Goal: Task Accomplishment & Management: Manage account settings

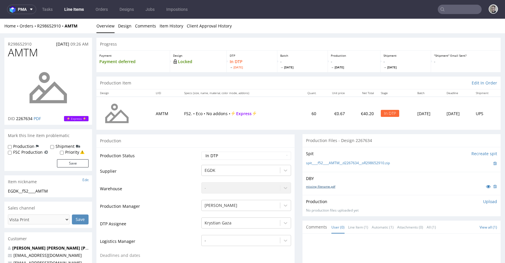
click at [321, 188] on link "missing_filename.pdf" at bounding box center [320, 186] width 29 height 4
click at [340, 167] on div "Spit Recreate spit spit____f52____AMTM__d2267634__oR298652910.zip" at bounding box center [401, 159] width 198 height 25
click at [346, 165] on link "spit____f52____AMTM__d2267634__oR298652910.zip" at bounding box center [348, 163] width 84 height 5
click at [231, 157] on select "Waiting for Artwork Waiting for Diecut Waiting for Mockup Waiting for DTP Waiti…" at bounding box center [246, 156] width 90 height 8
select select "dtp_issue"
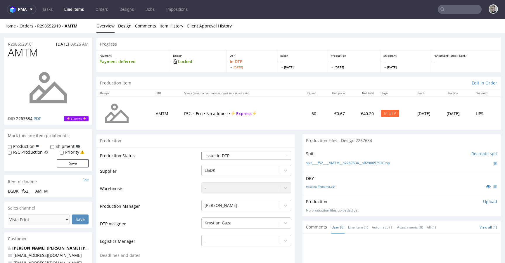
click at [201, 152] on select "Waiting for Artwork Waiting for Diecut Waiting for Mockup Waiting for DTP Waiti…" at bounding box center [246, 156] width 90 height 8
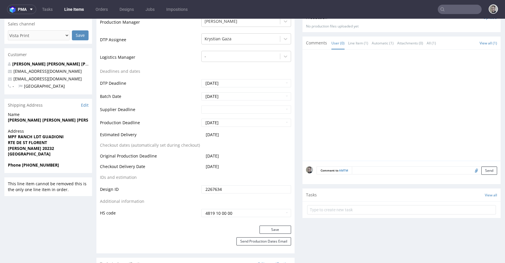
scroll to position [189, 0]
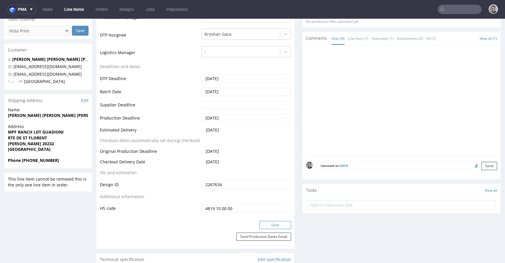
click at [279, 225] on button "Save" at bounding box center [275, 225] width 32 height 8
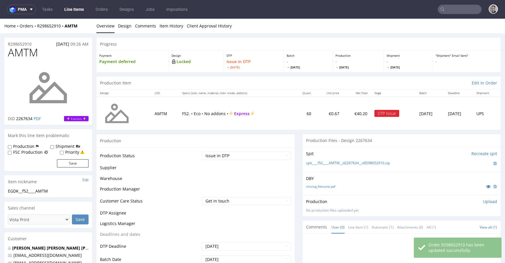
scroll to position [185, 0]
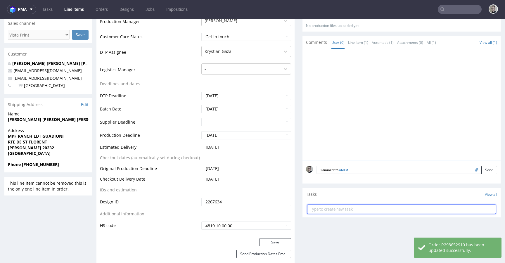
click at [338, 207] on input "text" at bounding box center [401, 209] width 189 height 9
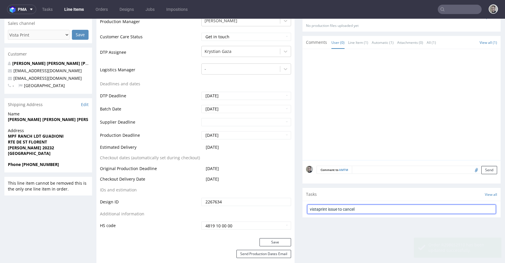
type input "vistaprint issue to cancel"
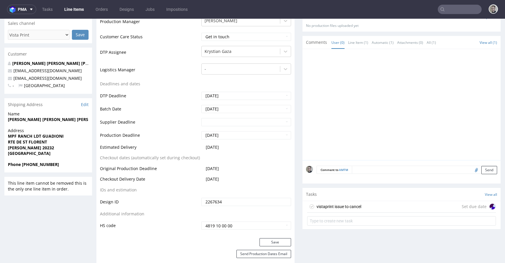
click at [386, 210] on div "vistaprint issue to cancel Set due date" at bounding box center [401, 207] width 189 height 12
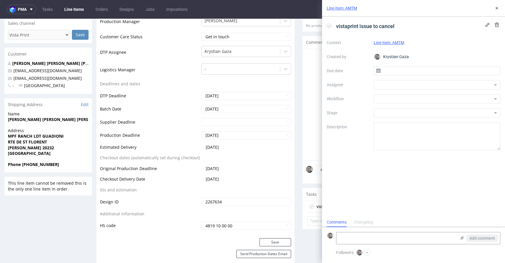
scroll to position [5, 0]
click at [391, 75] on input "text" at bounding box center [437, 70] width 127 height 9
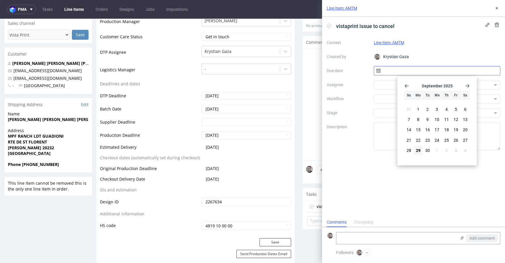
click at [394, 71] on input "text" at bounding box center [437, 70] width 127 height 9
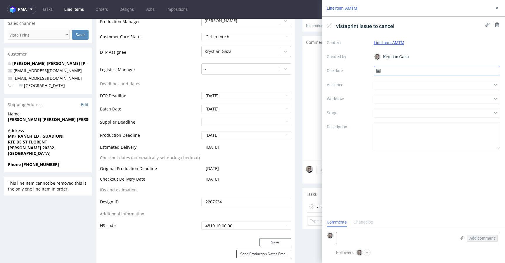
click at [396, 71] on input "text" at bounding box center [437, 70] width 127 height 9
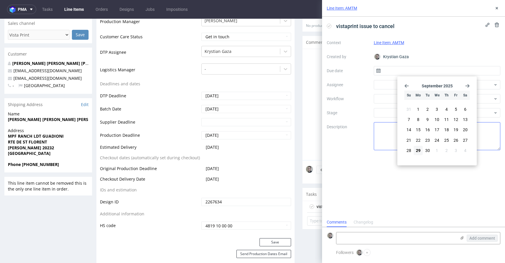
click at [420, 149] on span "29" at bounding box center [418, 151] width 5 height 6
type input "29/09/2025"
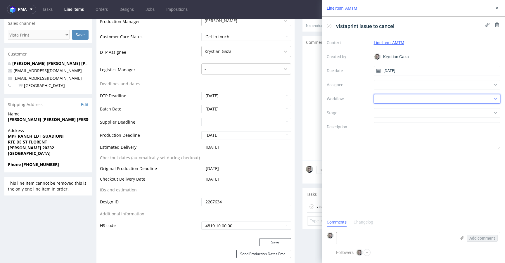
click at [409, 95] on div at bounding box center [437, 98] width 127 height 9
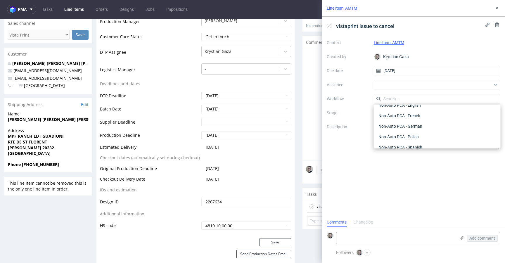
scroll to position [0, 0]
click at [410, 127] on div "DTP - Issue" at bounding box center [437, 130] width 122 height 11
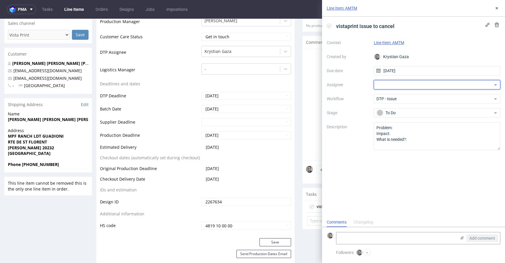
click at [401, 83] on div at bounding box center [437, 84] width 127 height 9
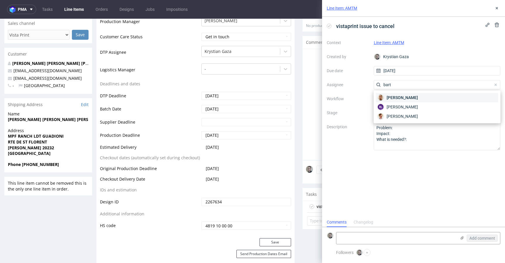
type input "bart"
drag, startPoint x: 456, startPoint y: 93, endPoint x: 452, endPoint y: 95, distance: 4.3
click at [456, 93] on div "Bartłomiej Leśniczuk" at bounding box center [437, 97] width 122 height 9
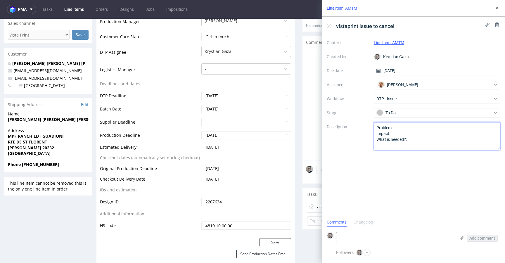
drag, startPoint x: 430, startPoint y: 156, endPoint x: 176, endPoint y: 33, distance: 282.8
click at [397, 127] on textarea "Problem: Impact: What is needed?:" at bounding box center [437, 136] width 127 height 28
click at [491, 129] on textarea "Problem: Impact: What is needed?:" at bounding box center [437, 136] width 127 height 28
type textarea "Multicolor design (different shades of color) on one color design. Also design …"
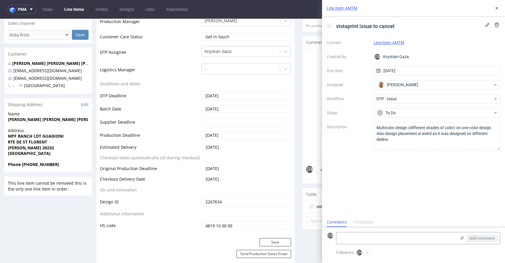
click at [411, 191] on div "vistaprint issue to cancel Context Line Item: AMTM Created by Krystian Gaza Due…" at bounding box center [413, 117] width 183 height 201
click at [494, 9] on button at bounding box center [496, 8] width 7 height 7
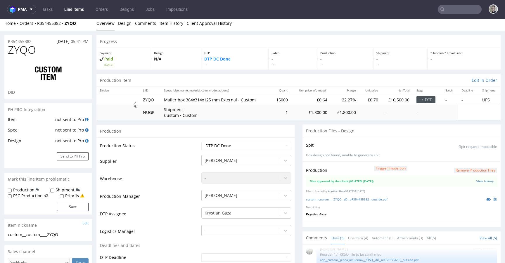
scroll to position [4, 0]
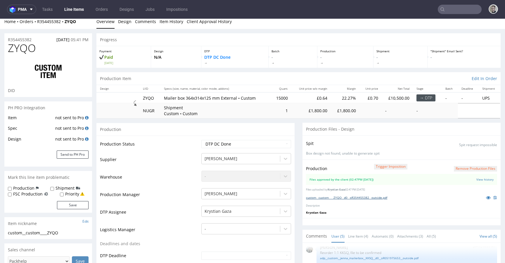
click at [359, 196] on link "custom__custom____ZYQO__d0__oR354455382__outside.pdf" at bounding box center [346, 197] width 81 height 4
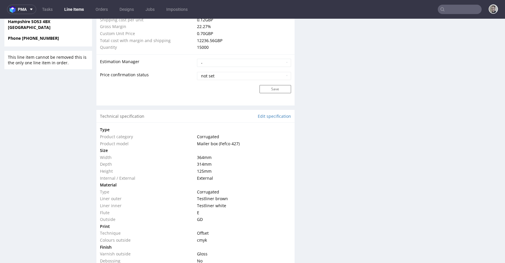
scroll to position [278, 0]
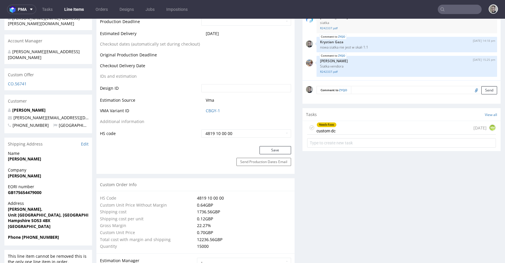
click at [309, 128] on icon at bounding box center [311, 127] width 5 height 5
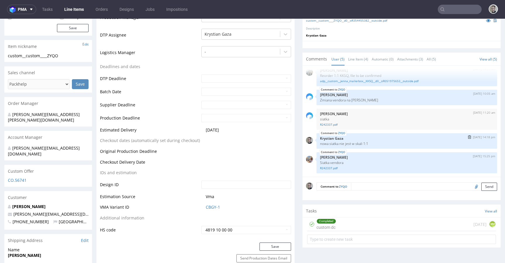
scroll to position [188, 0]
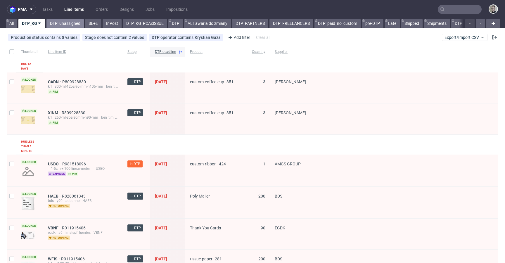
click at [67, 23] on link "DTP_unassigned" at bounding box center [64, 23] width 37 height 9
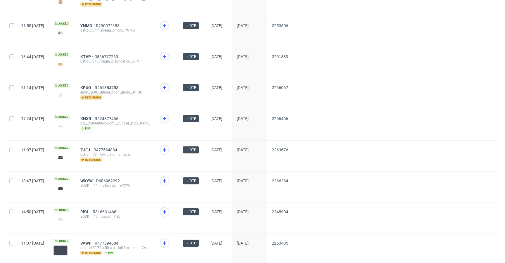
scroll to position [755, 0]
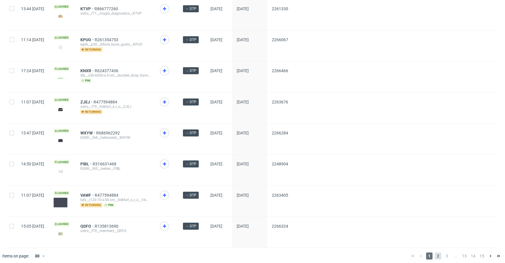
click at [435, 252] on span "2" at bounding box center [438, 255] width 6 height 7
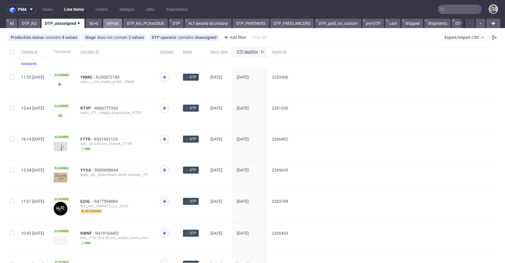
click at [105, 26] on link "InPost" at bounding box center [112, 23] width 19 height 9
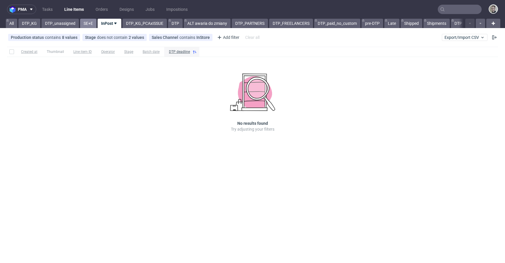
click at [92, 26] on link "SE+E" at bounding box center [88, 23] width 16 height 9
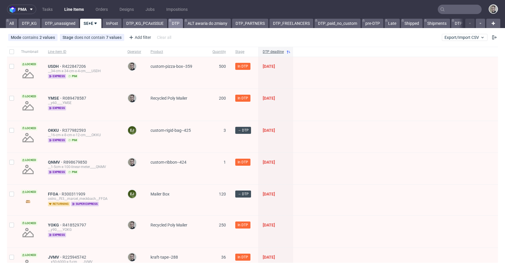
click at [179, 26] on link "DTP" at bounding box center [175, 23] width 15 height 9
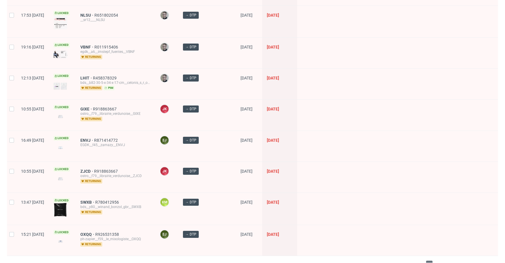
scroll to position [809, 0]
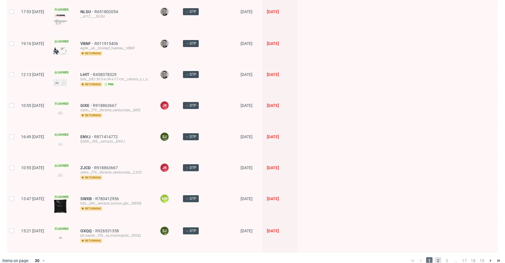
click at [437, 257] on div "1 2 3 ... 17 18 19" at bounding box center [456, 260] width 94 height 7
click at [435, 257] on span "2" at bounding box center [438, 260] width 6 height 7
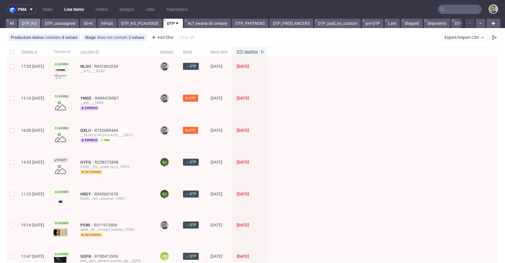
click at [28, 24] on link "DTP_KG" at bounding box center [29, 23] width 22 height 9
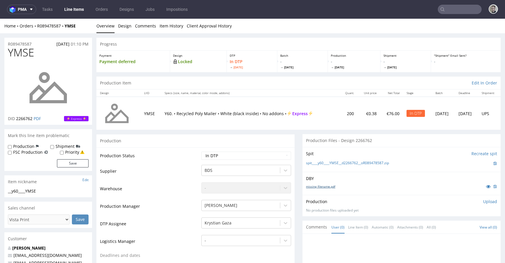
click at [329, 187] on link "missing_filename.pdf" at bounding box center [320, 186] width 29 height 4
click at [346, 162] on link "spit____y60____YMSE__d2266762__oR089478587.zip" at bounding box center [347, 163] width 83 height 5
click at [121, 28] on link "Design" at bounding box center [124, 26] width 13 height 14
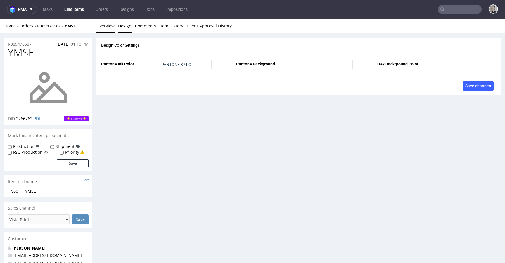
click at [105, 28] on link "Overview" at bounding box center [105, 26] width 18 height 14
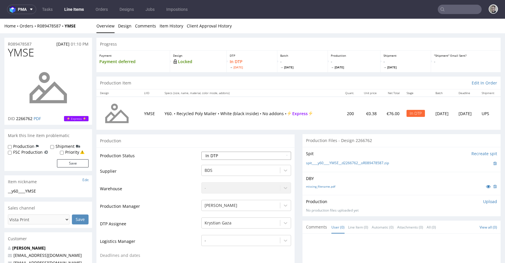
click at [228, 156] on select "Waiting for Artwork Waiting for Diecut Waiting for Mockup Waiting for DTP Waiti…" at bounding box center [246, 156] width 90 height 8
select select "dtp_issue"
click at [201, 152] on select "Waiting for Artwork Waiting for Diecut Waiting for Mockup Waiting for DTP Waiti…" at bounding box center [246, 156] width 90 height 8
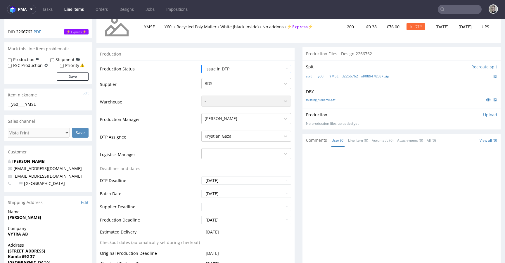
scroll to position [277, 0]
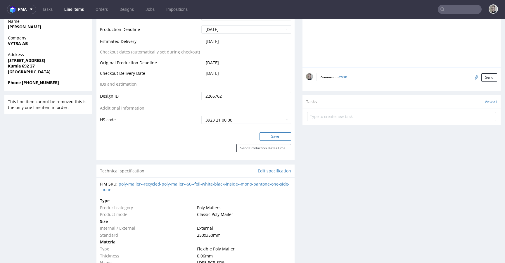
click at [274, 133] on button "Save" at bounding box center [275, 136] width 32 height 8
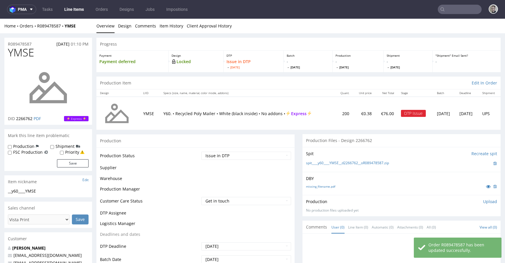
scroll to position [277, 0]
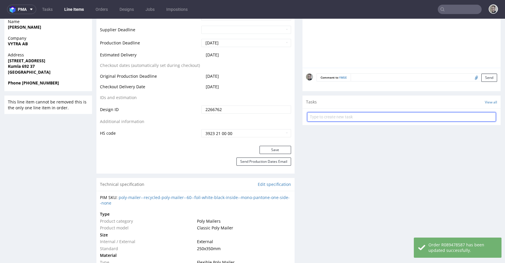
click at [352, 118] on input "text" at bounding box center [401, 116] width 189 height 9
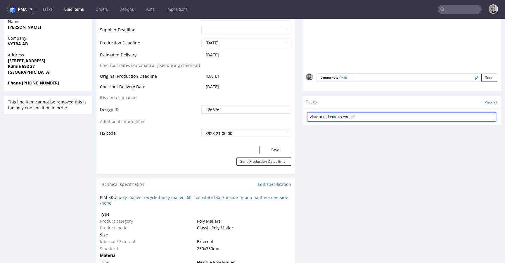
type input "vistaprint issue to cancel"
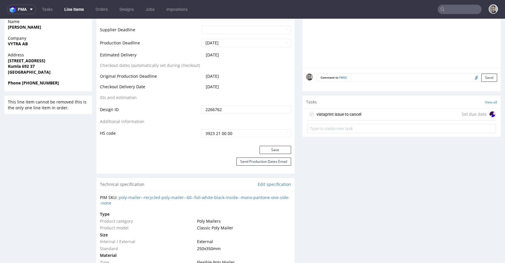
drag, startPoint x: 363, startPoint y: 110, endPoint x: 381, endPoint y: 120, distance: 20.7
click at [363, 110] on div "vistaprint issue to cancel Set due date" at bounding box center [401, 115] width 189 height 12
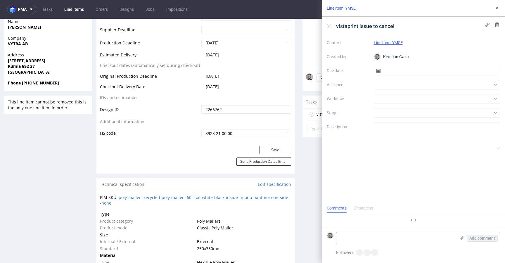
scroll to position [5, 0]
click at [410, 69] on input "text" at bounding box center [437, 70] width 127 height 9
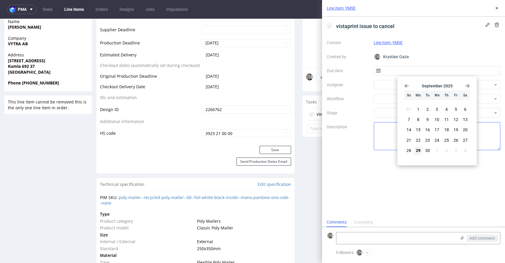
click at [419, 149] on span "29" at bounding box center [418, 151] width 5 height 6
type input "[DATE]"
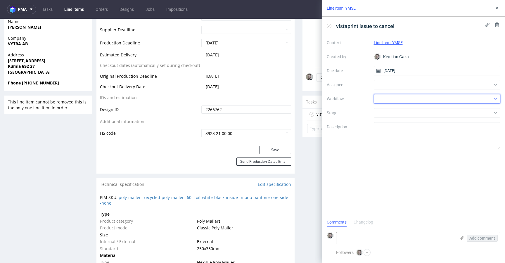
click at [399, 97] on div at bounding box center [437, 98] width 127 height 9
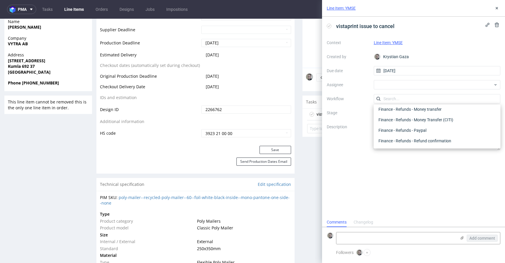
scroll to position [0, 0]
click at [404, 128] on div "DTP - Issue" at bounding box center [437, 130] width 122 height 11
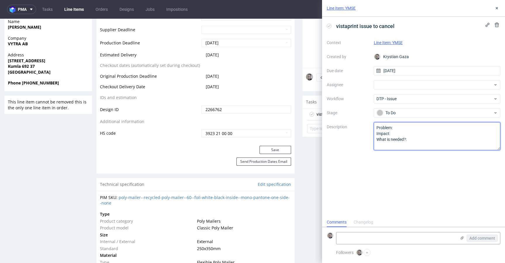
drag, startPoint x: 387, startPoint y: 144, endPoint x: 177, endPoint y: 44, distance: 232.5
paste textarea "Multicolor design (different shades of color) on one color design. Also design …"
type textarea "Multicolor design (different shades of color) on one color design. Also design …"
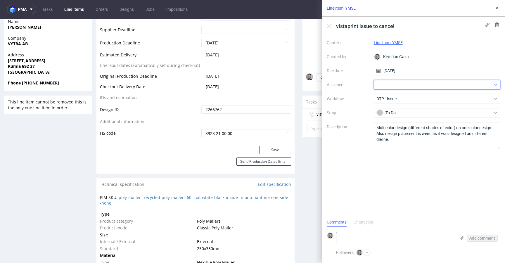
click at [427, 81] on div at bounding box center [437, 84] width 127 height 9
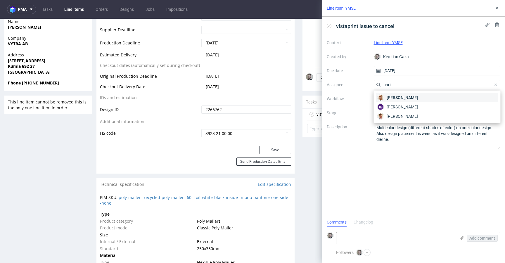
type input "bart"
click at [463, 100] on div "[PERSON_NAME]" at bounding box center [437, 97] width 122 height 9
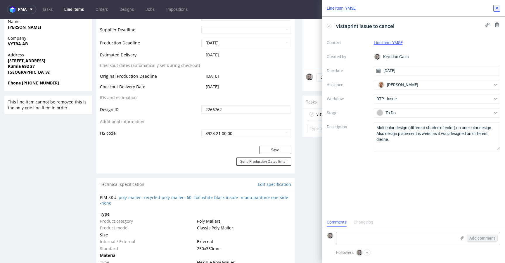
click at [497, 7] on icon at bounding box center [496, 8] width 5 height 5
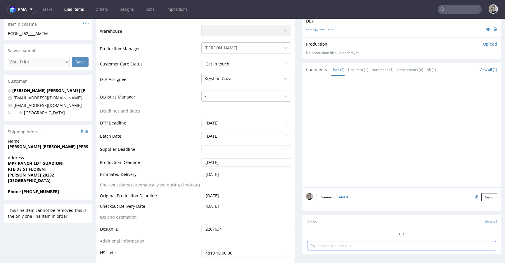
scroll to position [252, 0]
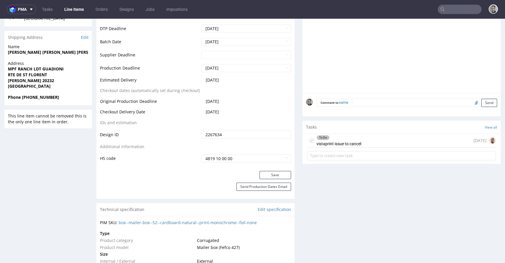
click at [370, 136] on div "To Do vistaprint issue to cancel [DATE]" at bounding box center [401, 141] width 189 height 14
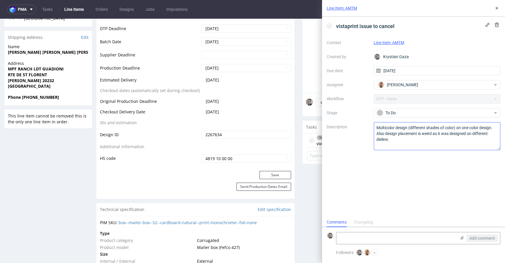
scroll to position [5, 0]
click at [402, 135] on textarea "Multicolor design (different shades of color) on one color design. Also design …" at bounding box center [437, 136] width 127 height 28
click at [499, 10] on button at bounding box center [496, 8] width 7 height 7
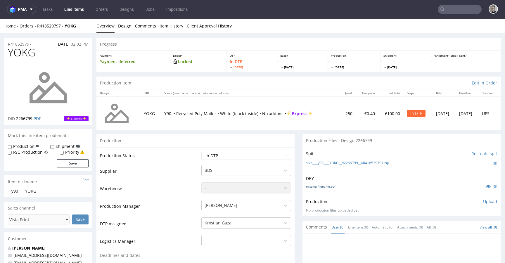
click at [326, 184] on link "missing_filename.pdf" at bounding box center [320, 186] width 29 height 4
click at [361, 161] on link "spit____y90____YOKG__d2266799__oR418529797.zip" at bounding box center [347, 163] width 83 height 5
click at [484, 200] on p "Upload" at bounding box center [490, 202] width 14 height 6
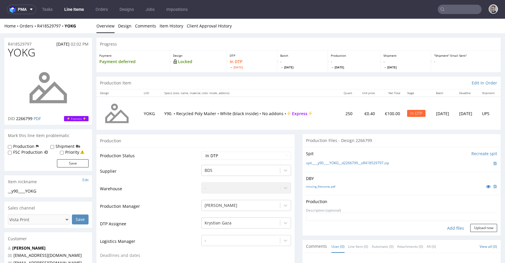
click at [444, 228] on div "Add files" at bounding box center [455, 228] width 29 height 9
type input "C:\fakepath\__y90____YOKG__d2266799__oR418529797__latest__outside.pdf"
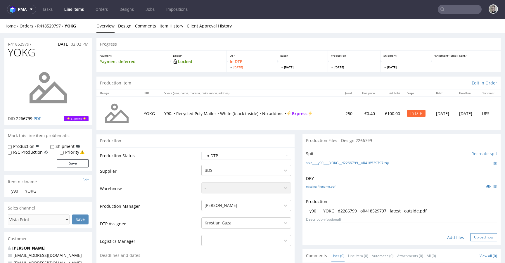
click at [474, 238] on button "Upload now" at bounding box center [483, 237] width 27 height 8
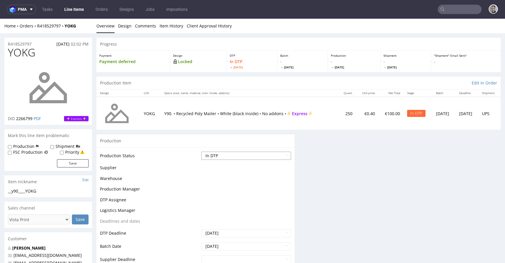
click at [262, 155] on select "Waiting for Artwork Waiting for Diecut Waiting for Mockup Waiting for DTP Waiti…" at bounding box center [246, 156] width 90 height 8
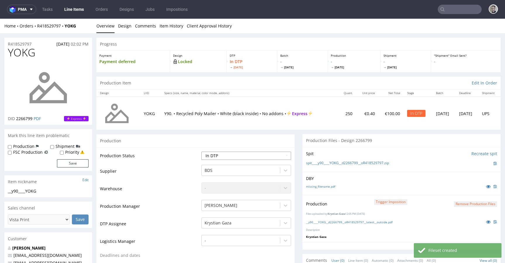
select select "dtp_production_ready"
click at [201, 152] on select "Waiting for Artwork Waiting for Diecut Waiting for Mockup Waiting for DTP Waiti…" at bounding box center [246, 156] width 90 height 8
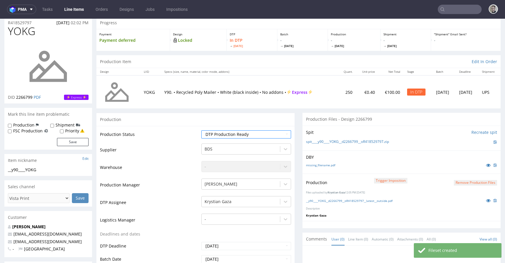
scroll to position [172, 0]
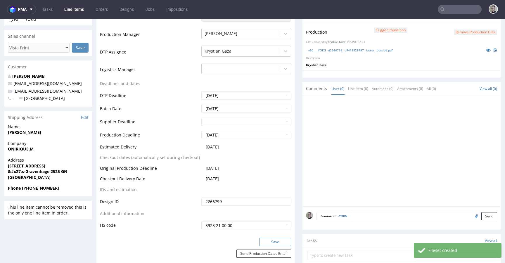
click at [281, 242] on button "Save" at bounding box center [275, 242] width 32 height 8
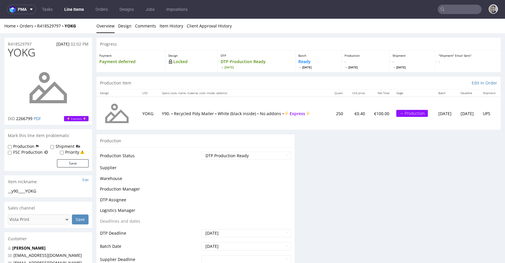
scroll to position [0, 0]
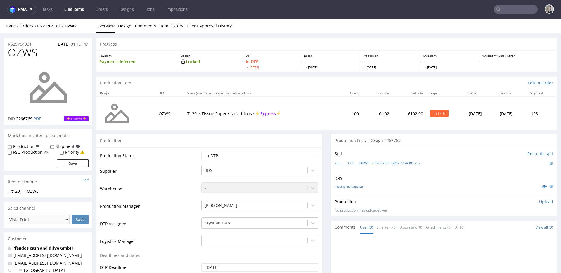
drag, startPoint x: 411, startPoint y: 142, endPoint x: 138, endPoint y: 118, distance: 274.3
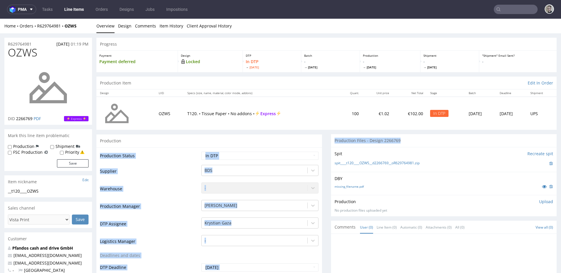
click at [420, 139] on div "Production Files - Design 2266769" at bounding box center [444, 140] width 226 height 13
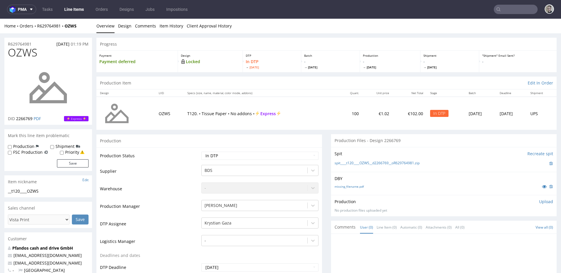
drag, startPoint x: 414, startPoint y: 136, endPoint x: 262, endPoint y: 123, distance: 153.1
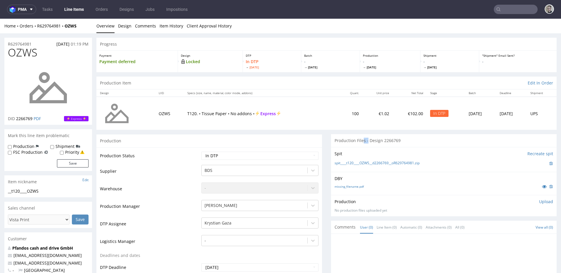
drag, startPoint x: 359, startPoint y: 141, endPoint x: 365, endPoint y: 141, distance: 6.1
click at [364, 141] on div "Production Files - Design 2266769" at bounding box center [444, 140] width 226 height 13
click at [365, 142] on div "Production Files - Design 2266769" at bounding box center [444, 140] width 226 height 13
click at [470, 139] on div "Production Files - Design 2266769" at bounding box center [444, 140] width 226 height 13
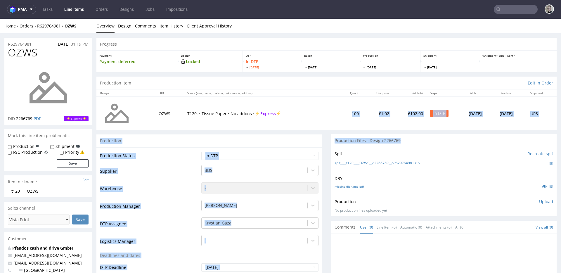
drag, startPoint x: 339, startPoint y: 136, endPoint x: 194, endPoint y: 120, distance: 145.6
click at [385, 139] on div "Production Files - Design 2266769" at bounding box center [444, 140] width 226 height 13
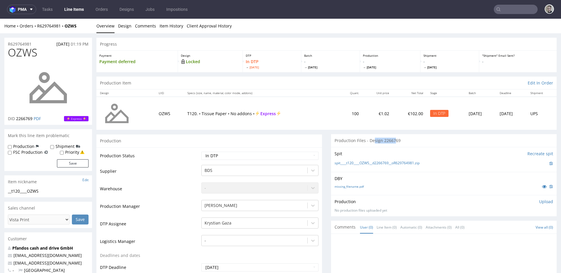
click at [341, 139] on div "Production Files - Design 2266769" at bounding box center [444, 140] width 226 height 13
click at [355, 186] on link "missing_filename.pdf" at bounding box center [349, 186] width 29 height 4
click at [379, 160] on div "spit____t120____OZWS__d2266769__oR629764981.zip" at bounding box center [444, 163] width 219 height 6
click at [381, 164] on link "spit____t120____OZWS__d2266769__oR629764981.zip" at bounding box center [377, 163] width 85 height 5
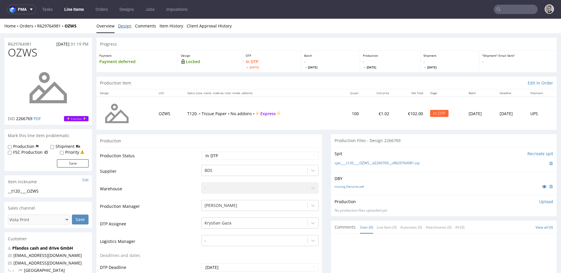
click at [118, 22] on link "Design" at bounding box center [124, 26] width 13 height 14
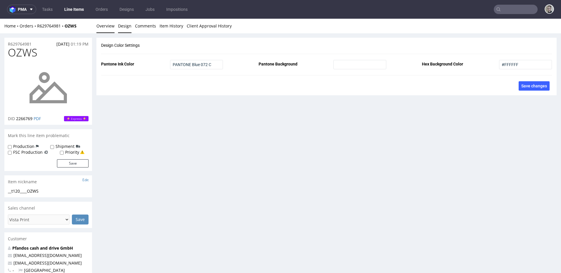
click at [107, 24] on link "Overview" at bounding box center [105, 26] width 18 height 14
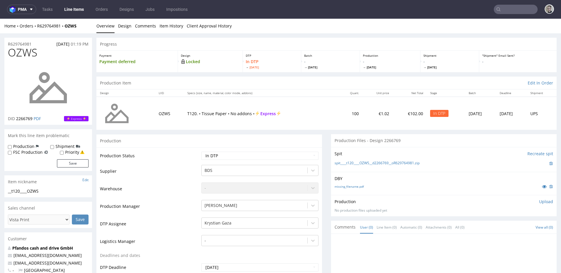
click at [505, 199] on p "Upload" at bounding box center [546, 202] width 14 height 6
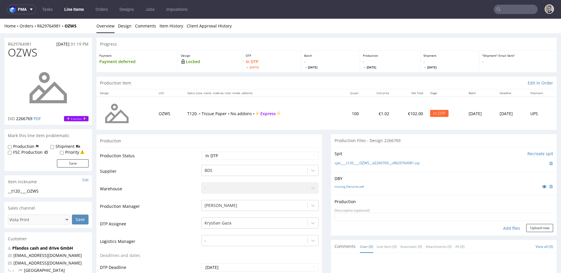
click at [505, 225] on div "Add files" at bounding box center [511, 228] width 29 height 9
type input "C:\fakepath\__t120____OZWS__d2266769__oR629764981__latest__outside.pdf"
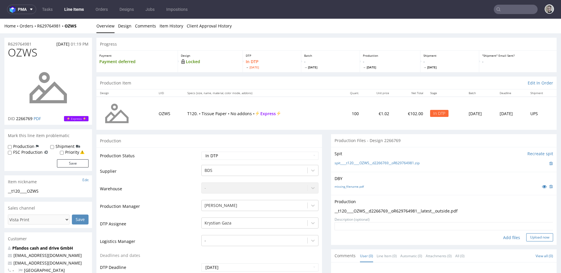
click at [505, 236] on button "Upload now" at bounding box center [539, 237] width 27 height 8
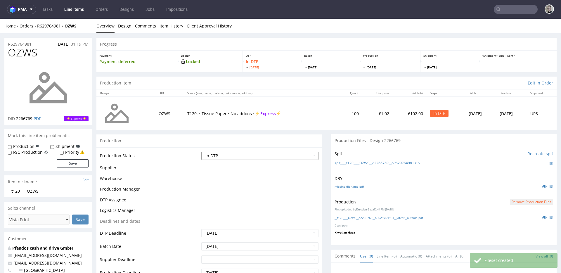
click at [250, 154] on select "Waiting for Artwork Waiting for Diecut Waiting for Mockup Waiting for DTP Waiti…" at bounding box center [259, 156] width 117 height 8
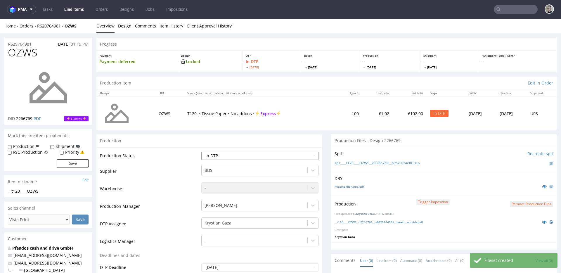
select select "dtp_production_ready"
click at [201, 152] on select "Waiting for Artwork Waiting for Diecut Waiting for Mockup Waiting for DTP Waiti…" at bounding box center [259, 156] width 117 height 8
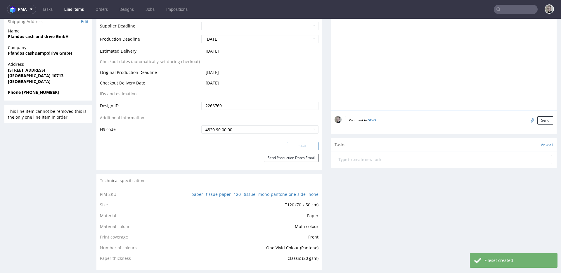
click at [309, 142] on button "Save" at bounding box center [303, 146] width 32 height 8
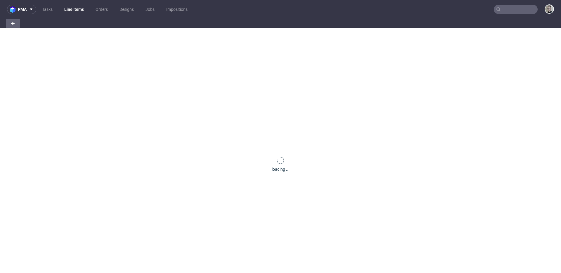
click at [519, 10] on input "text" at bounding box center [516, 9] width 44 height 9
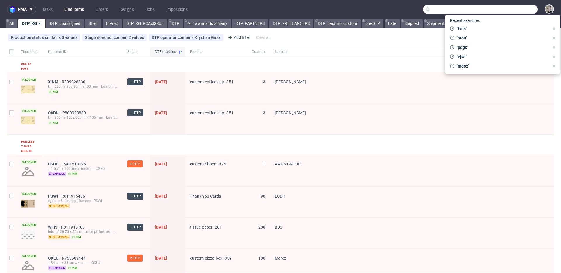
paste input "UPMC"
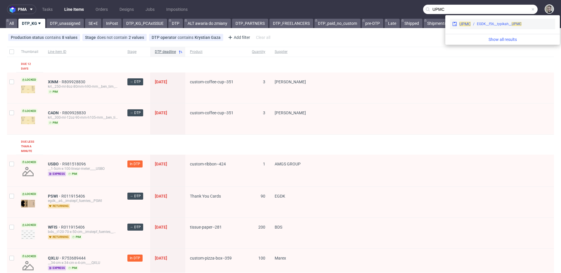
type input "UPMC"
click at [484, 23] on div "EGDK__f56__typikah__ UPMC" at bounding box center [499, 23] width 45 height 5
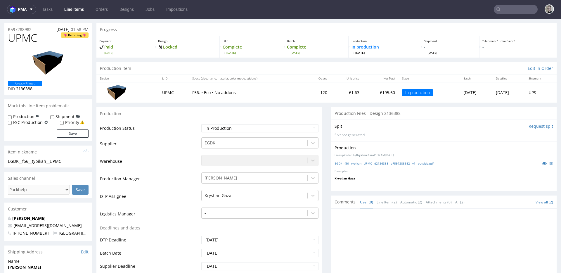
scroll to position [48, 0]
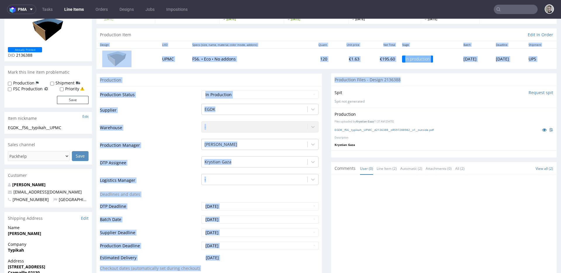
drag, startPoint x: 322, startPoint y: 71, endPoint x: 456, endPoint y: 120, distance: 142.1
click at [399, 95] on div "Spit Request spit" at bounding box center [444, 93] width 219 height 6
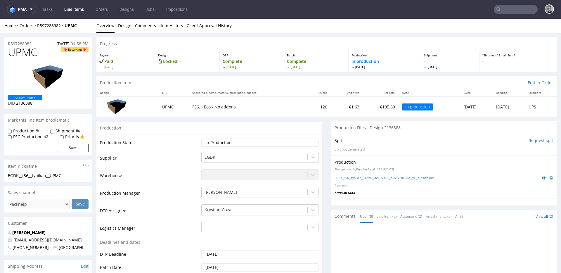
scroll to position [0, 0]
click at [241, 107] on p "F56. • Eco • No addons" at bounding box center [247, 107] width 110 height 6
click at [251, 112] on td "F56. • Eco • No addons" at bounding box center [247, 107] width 117 height 20
click at [409, 146] on div "Spit Request spit Spit not generated" at bounding box center [444, 144] width 226 height 21
click at [529, 141] on input "Request spit" at bounding box center [541, 141] width 25 height 6
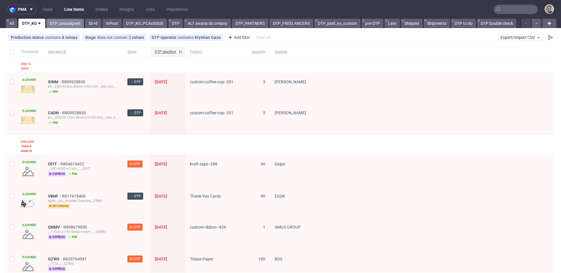
click at [63, 24] on link "DTP_unassigned" at bounding box center [64, 23] width 37 height 9
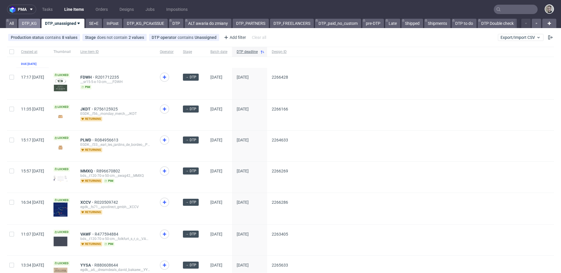
click at [28, 27] on link "DTP_KG" at bounding box center [29, 23] width 22 height 9
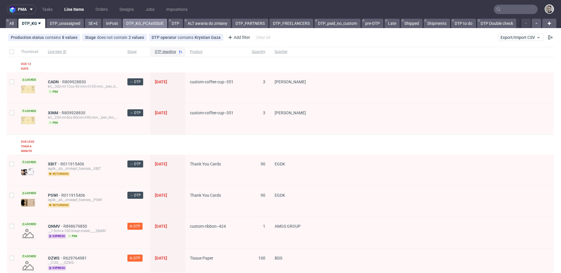
click at [147, 26] on link "DTP_KG_PCAxISSUE" at bounding box center [145, 23] width 44 height 9
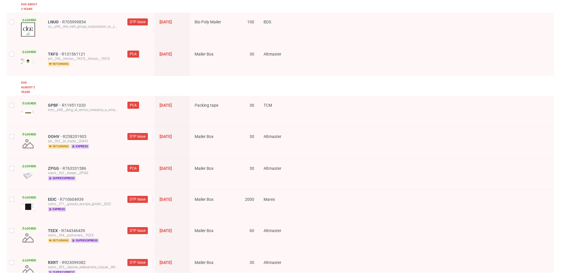
scroll to position [838, 0]
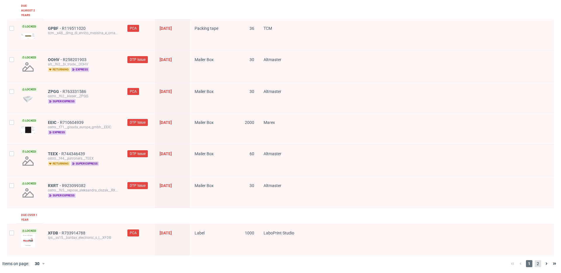
click at [535, 261] on span "2" at bounding box center [538, 263] width 6 height 7
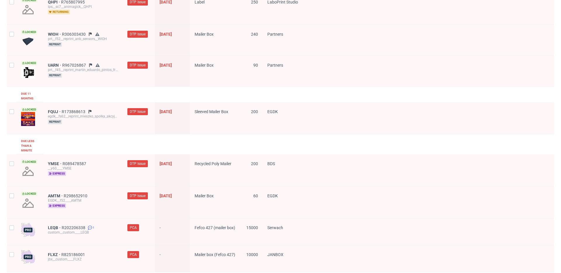
scroll to position [98, 0]
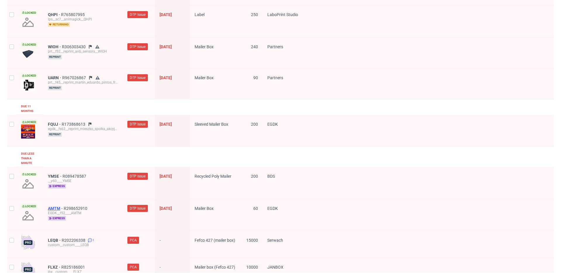
click at [53, 206] on span "AMTM" at bounding box center [56, 208] width 16 height 5
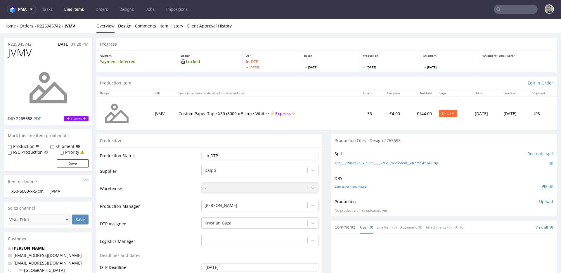
click at [490, 184] on div "22missing_filename.pdf" at bounding box center [444, 186] width 219 height 6
